Goal: Entertainment & Leisure: Browse casually

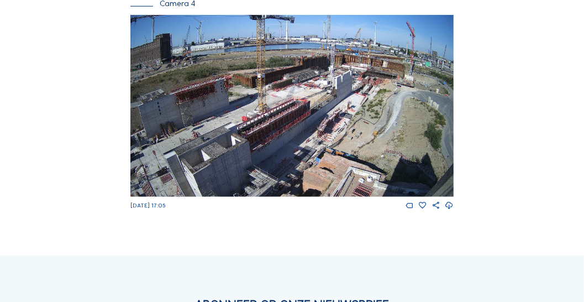
scroll to position [1085, 0]
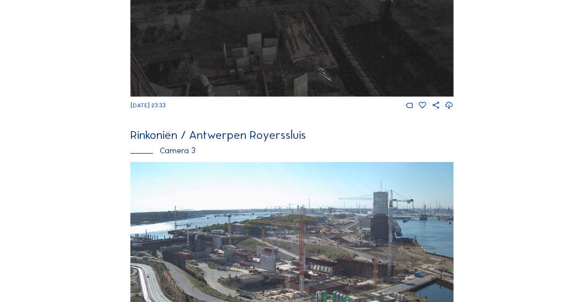
scroll to position [643, 0]
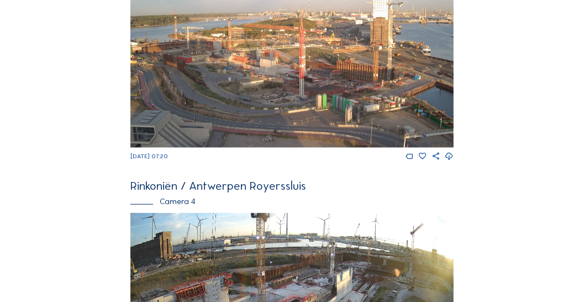
scroll to position [1071, 0]
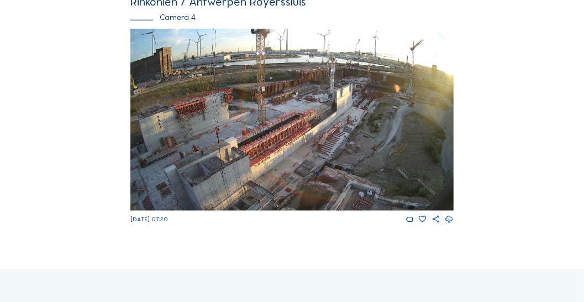
click at [210, 115] on img at bounding box center [291, 120] width 323 height 182
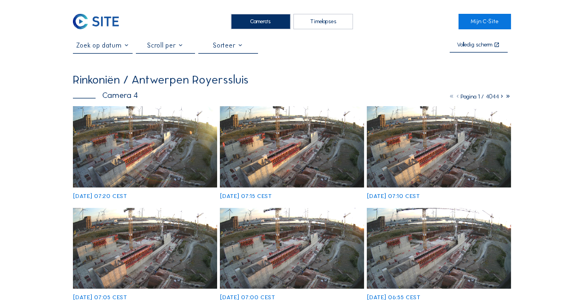
click at [186, 116] on img at bounding box center [145, 146] width 144 height 81
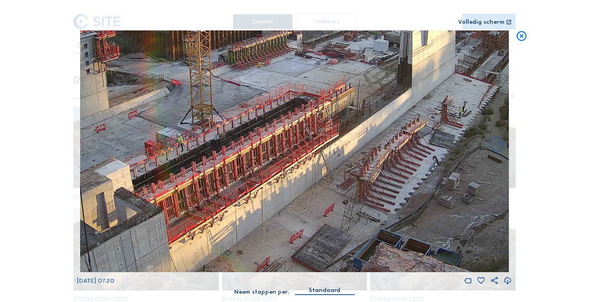
drag, startPoint x: 344, startPoint y: 186, endPoint x: 277, endPoint y: 184, distance: 67.5
click at [277, 184] on img at bounding box center [295, 151] width 430 height 242
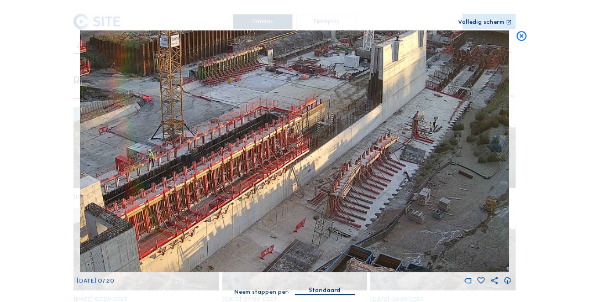
drag, startPoint x: 354, startPoint y: 160, endPoint x: 334, endPoint y: 170, distance: 23.0
click at [334, 170] on img at bounding box center [295, 151] width 430 height 242
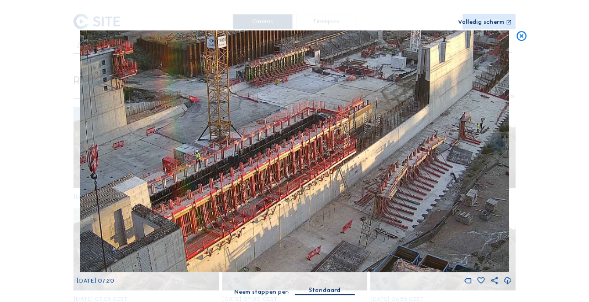
drag, startPoint x: 302, startPoint y: 146, endPoint x: 235, endPoint y: 151, distance: 67.1
click at [302, 148] on img at bounding box center [295, 151] width 430 height 242
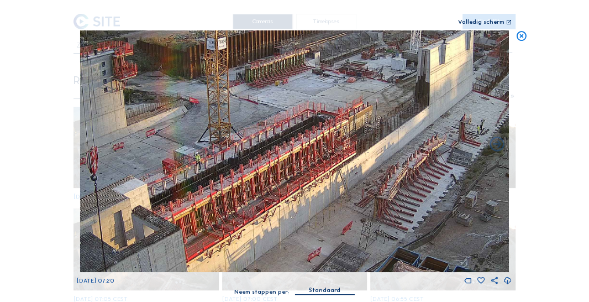
drag, startPoint x: 204, startPoint y: 148, endPoint x: 269, endPoint y: 192, distance: 78.3
click at [269, 192] on img at bounding box center [295, 151] width 430 height 242
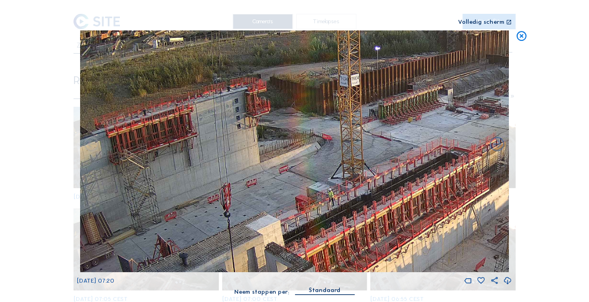
drag, startPoint x: 233, startPoint y: 206, endPoint x: 302, endPoint y: 198, distance: 69.0
click at [302, 198] on img at bounding box center [295, 151] width 430 height 242
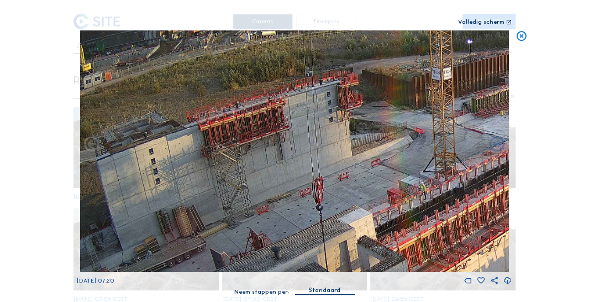
drag, startPoint x: 293, startPoint y: 201, endPoint x: 385, endPoint y: 194, distance: 92.6
click at [385, 194] on img at bounding box center [295, 151] width 430 height 242
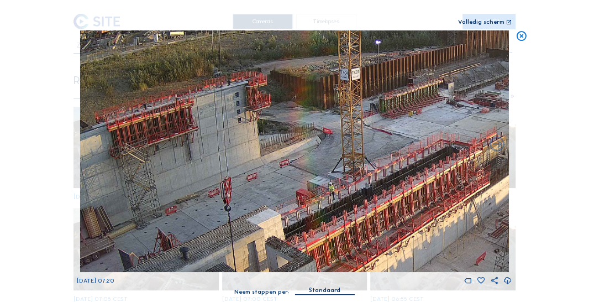
drag, startPoint x: 365, startPoint y: 195, endPoint x: 222, endPoint y: 192, distance: 143.2
click at [222, 192] on img at bounding box center [295, 151] width 430 height 242
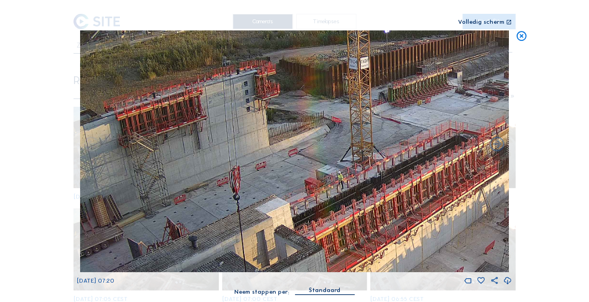
drag, startPoint x: 257, startPoint y: 189, endPoint x: 441, endPoint y: 186, distance: 183.5
click at [441, 186] on img at bounding box center [295, 151] width 430 height 242
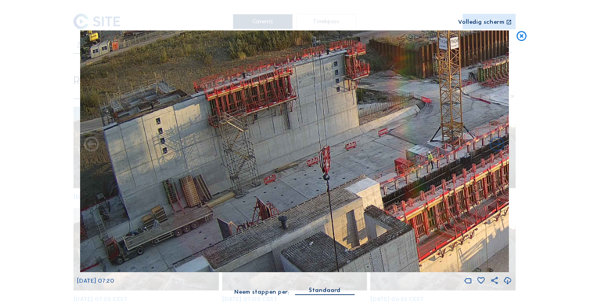
click at [327, 174] on img at bounding box center [295, 151] width 430 height 242
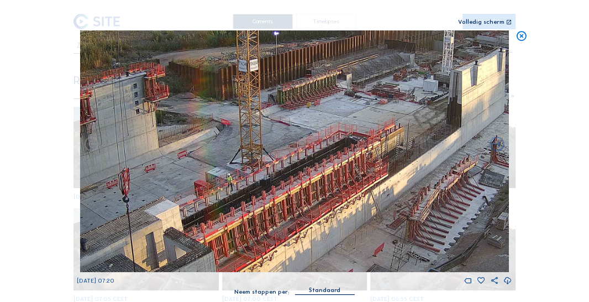
drag, startPoint x: 383, startPoint y: 134, endPoint x: 182, endPoint y: 156, distance: 201.9
click at [182, 156] on img at bounding box center [295, 151] width 430 height 242
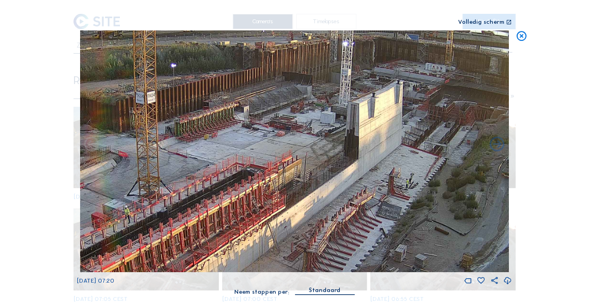
drag, startPoint x: 299, startPoint y: 144, endPoint x: 258, endPoint y: 147, distance: 41.0
click at [258, 147] on img at bounding box center [295, 151] width 430 height 242
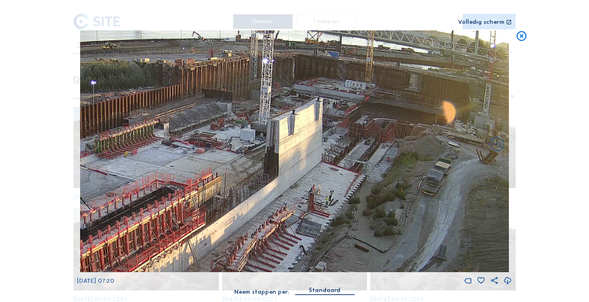
drag, startPoint x: 359, startPoint y: 108, endPoint x: 299, endPoint y: 118, distance: 61.0
click at [299, 118] on img at bounding box center [295, 151] width 430 height 242
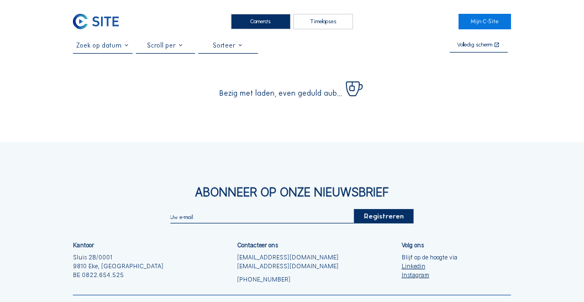
drag, startPoint x: 252, startPoint y: 24, endPoint x: 244, endPoint y: 30, distance: 9.5
click at [252, 24] on div "Camera's" at bounding box center [261, 21] width 60 height 15
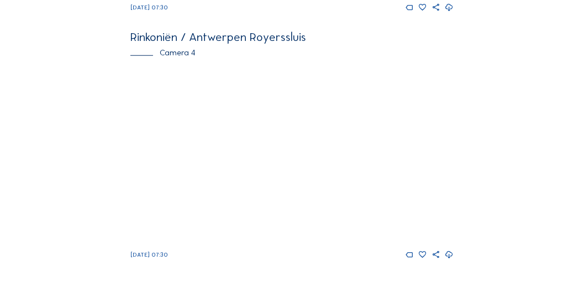
scroll to position [1036, 0]
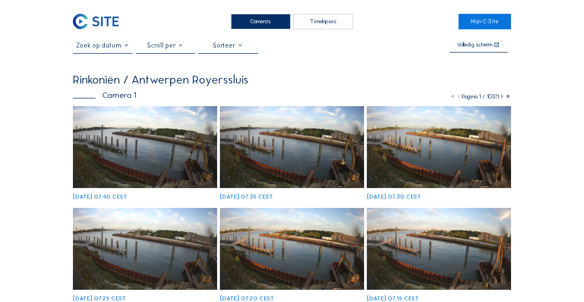
click at [258, 18] on div "Camera's" at bounding box center [261, 21] width 60 height 15
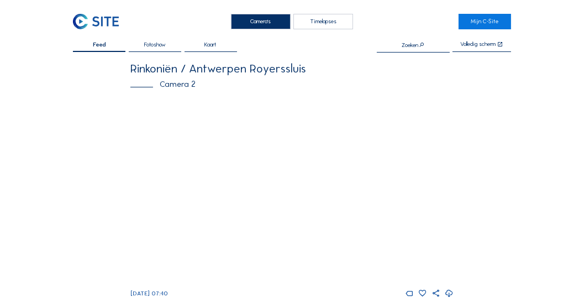
scroll to position [32, 0]
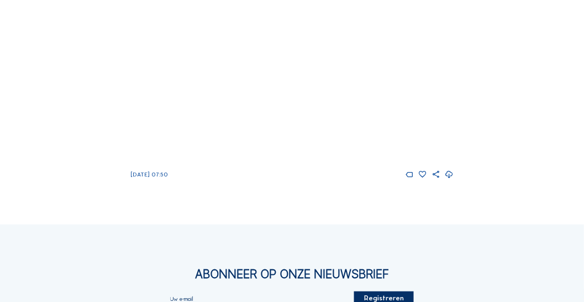
scroll to position [1071, 0]
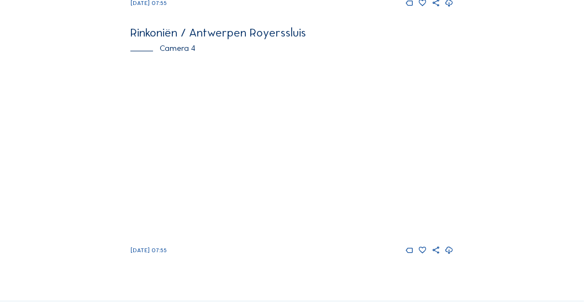
scroll to position [1009, 0]
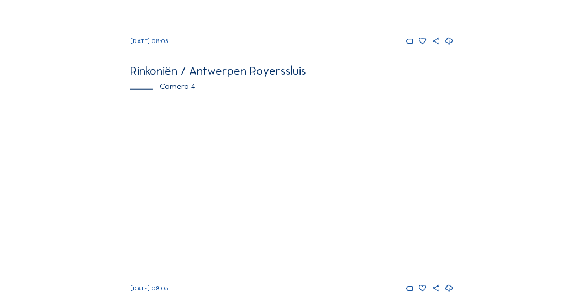
scroll to position [945, 0]
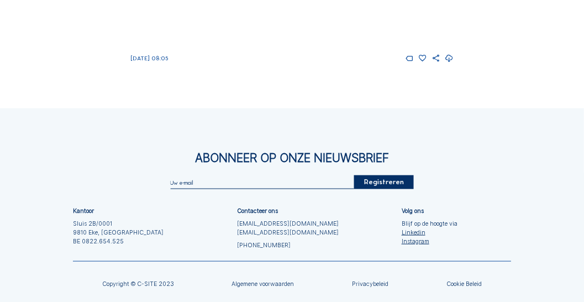
scroll to position [1135, 0]
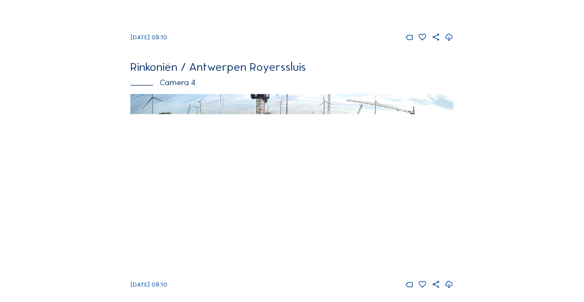
scroll to position [1008, 0]
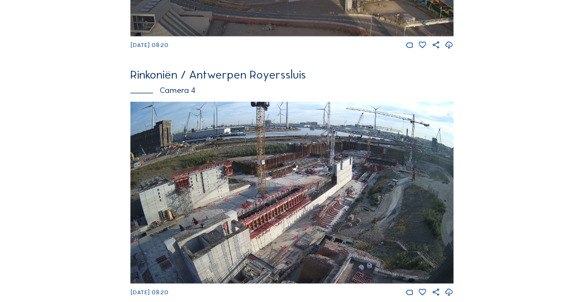
scroll to position [1008, 0]
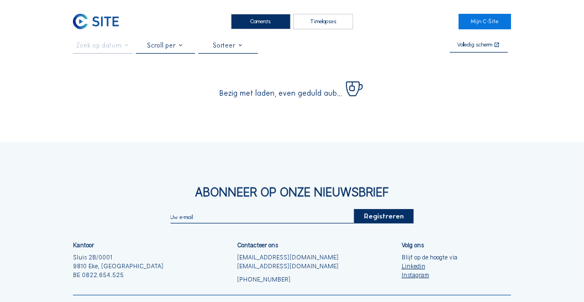
click at [255, 20] on div "Camera's" at bounding box center [261, 21] width 60 height 15
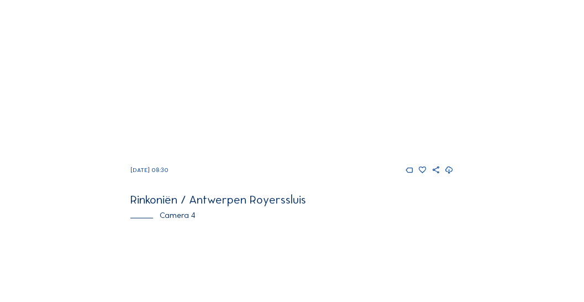
scroll to position [819, 0]
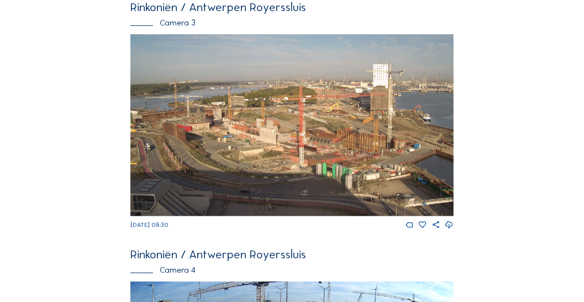
click at [311, 168] on img at bounding box center [291, 125] width 323 height 182
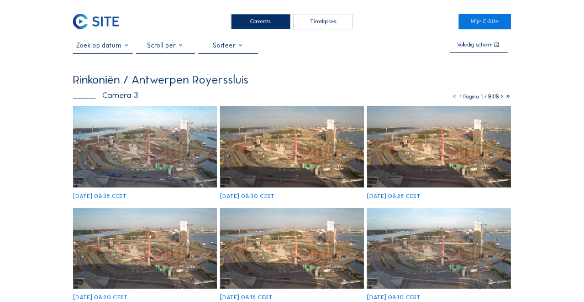
click at [257, 27] on div "Camera's" at bounding box center [261, 21] width 60 height 15
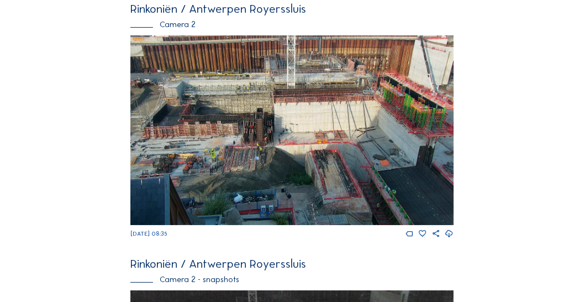
scroll to position [63, 0]
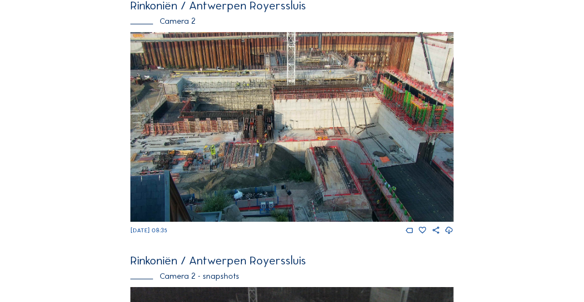
click at [231, 106] on img at bounding box center [291, 127] width 323 height 190
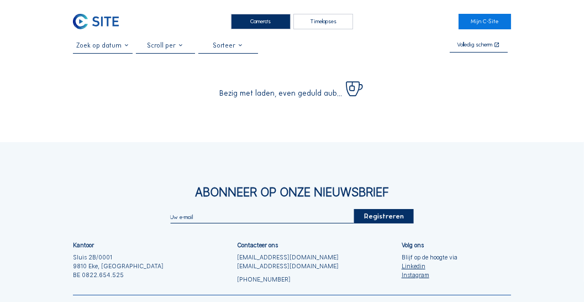
click at [254, 18] on div "Camera's" at bounding box center [261, 21] width 60 height 15
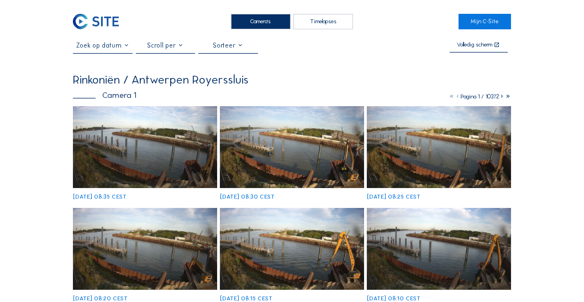
click at [264, 23] on div "Camera's" at bounding box center [261, 21] width 60 height 15
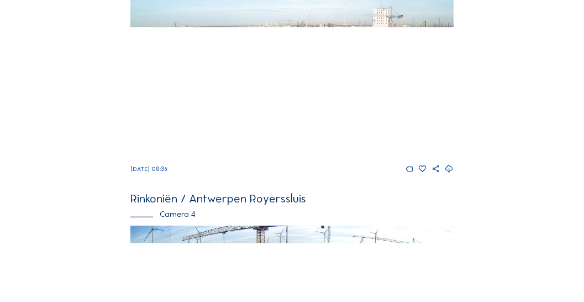
scroll to position [815, 0]
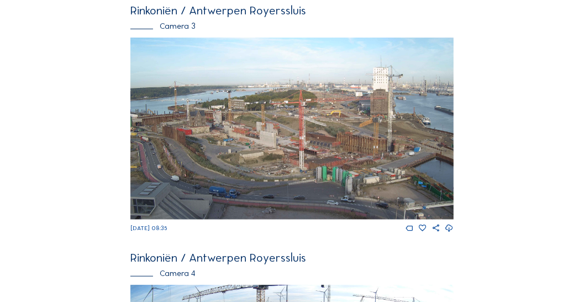
click at [295, 124] on img at bounding box center [291, 129] width 323 height 182
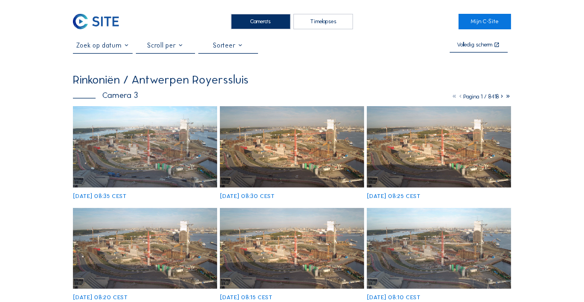
click at [177, 134] on img at bounding box center [145, 146] width 144 height 81
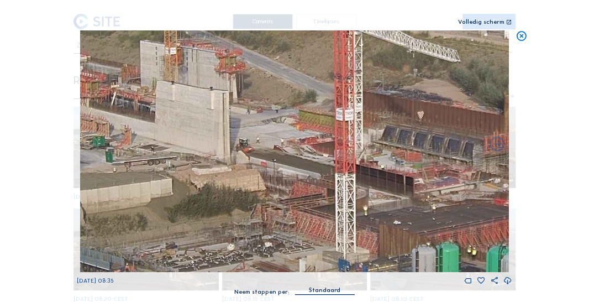
drag, startPoint x: 323, startPoint y: 184, endPoint x: 305, endPoint y: 182, distance: 18.9
click at [305, 182] on img at bounding box center [295, 151] width 430 height 242
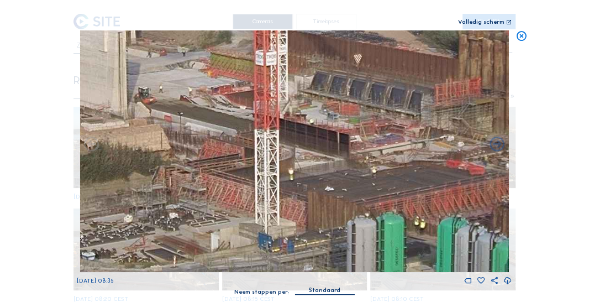
drag, startPoint x: 415, startPoint y: 198, endPoint x: 329, endPoint y: 157, distance: 94.4
click at [329, 157] on img at bounding box center [295, 151] width 430 height 242
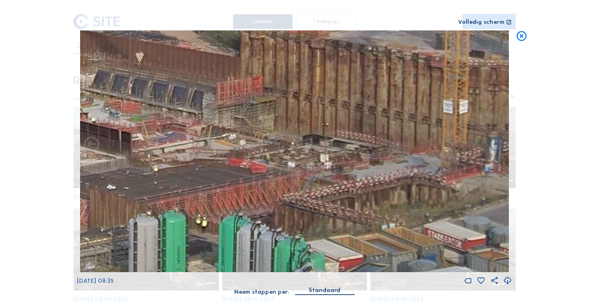
drag, startPoint x: 400, startPoint y: 154, endPoint x: 358, endPoint y: 166, distance: 43.7
click at [183, 151] on img at bounding box center [295, 151] width 430 height 242
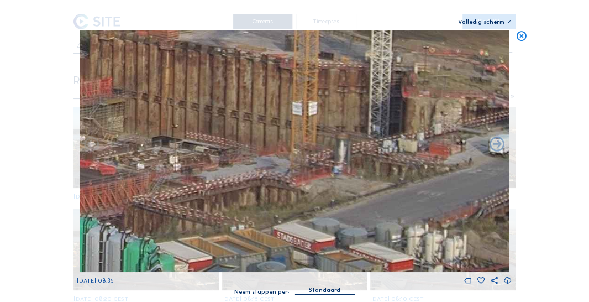
drag, startPoint x: 349, startPoint y: 167, endPoint x: 242, endPoint y: 175, distance: 107.0
click at [243, 175] on img at bounding box center [295, 151] width 430 height 242
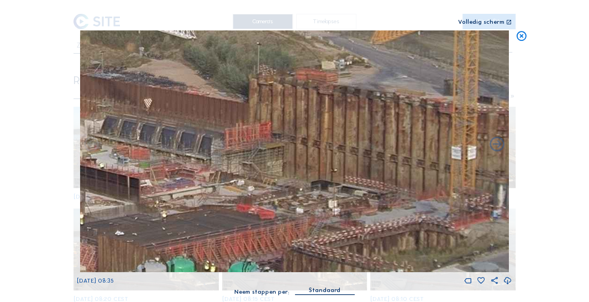
drag, startPoint x: 330, startPoint y: 171, endPoint x: 338, endPoint y: 175, distance: 9.2
click at [396, 180] on img at bounding box center [295, 151] width 430 height 242
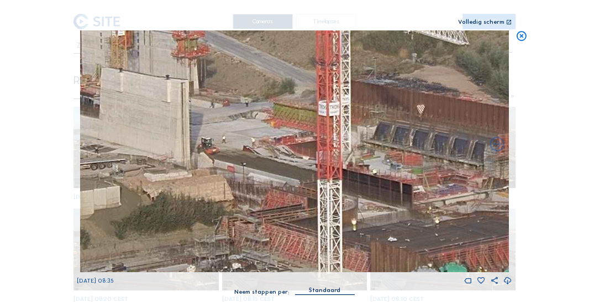
drag, startPoint x: 268, startPoint y: 169, endPoint x: 442, endPoint y: 167, distance: 174.7
click at [442, 167] on img at bounding box center [295, 151] width 430 height 242
click at [514, 31] on div "Scroll om door de tijd te reizen | Druk op de 'Alt'-knop + scroll om te Zoomen …" at bounding box center [294, 151] width 589 height 302
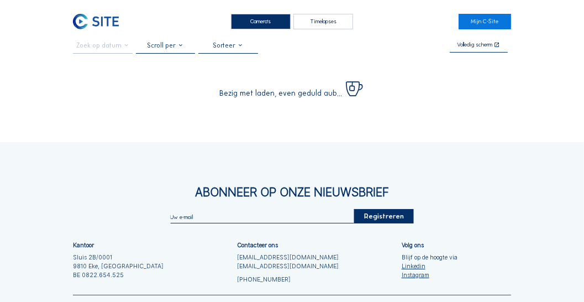
click at [245, 27] on div "Camera's" at bounding box center [261, 21] width 60 height 15
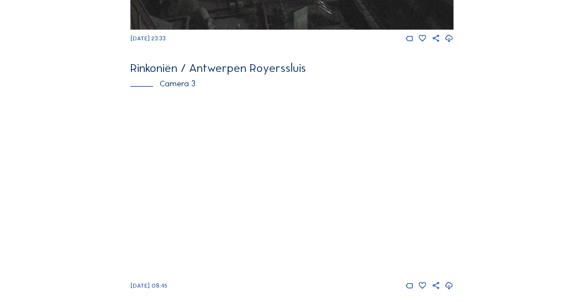
scroll to position [787, 0]
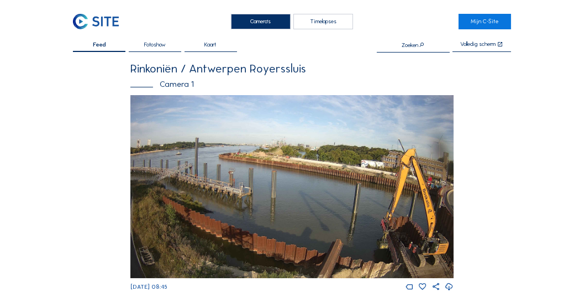
scroll to position [787, 0]
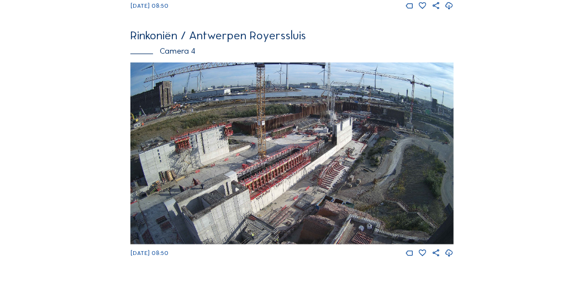
scroll to position [1103, 0]
